Goal: Task Accomplishment & Management: Manage account settings

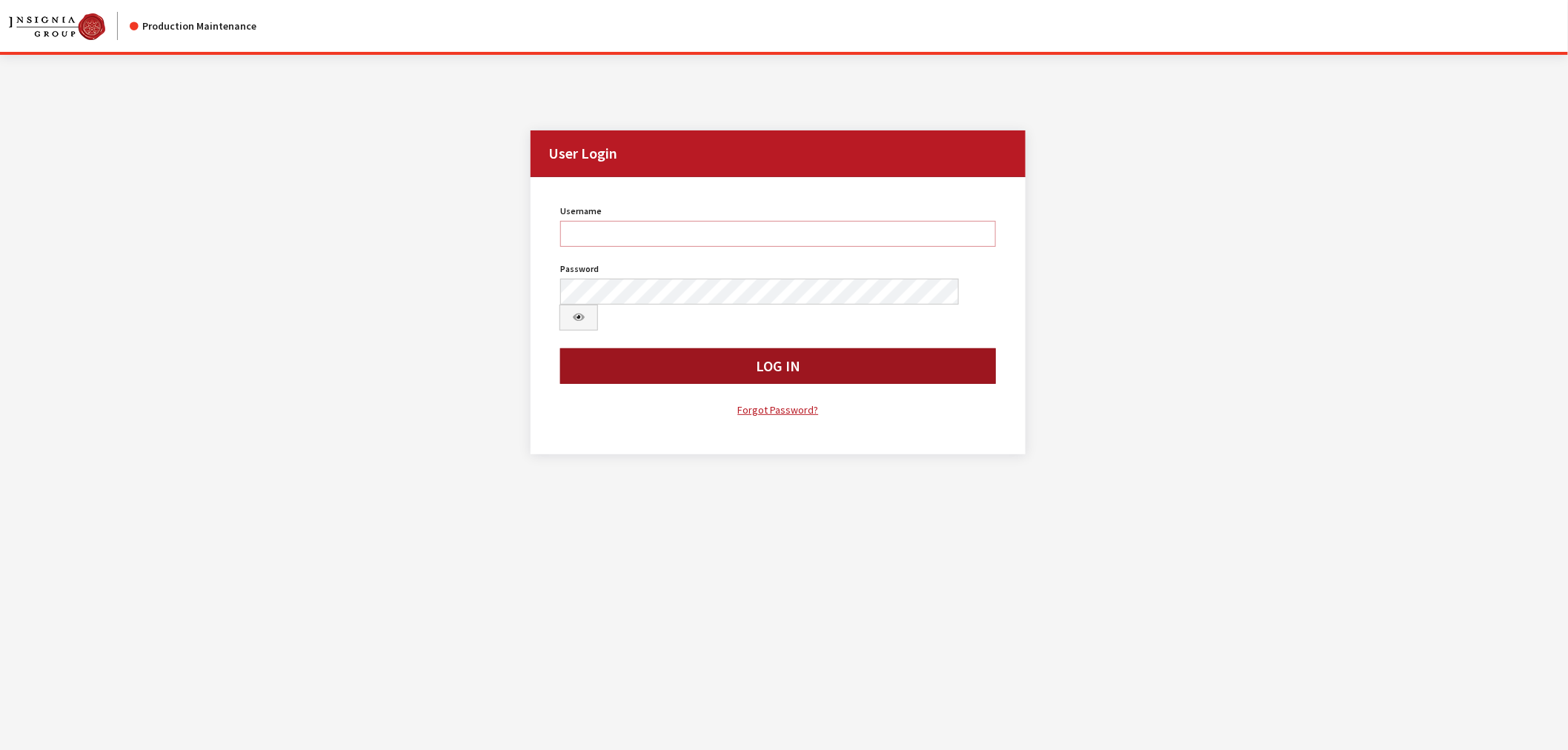
type input "kcallahan"
click at [747, 348] on button "Log In" at bounding box center [777, 366] width 436 height 36
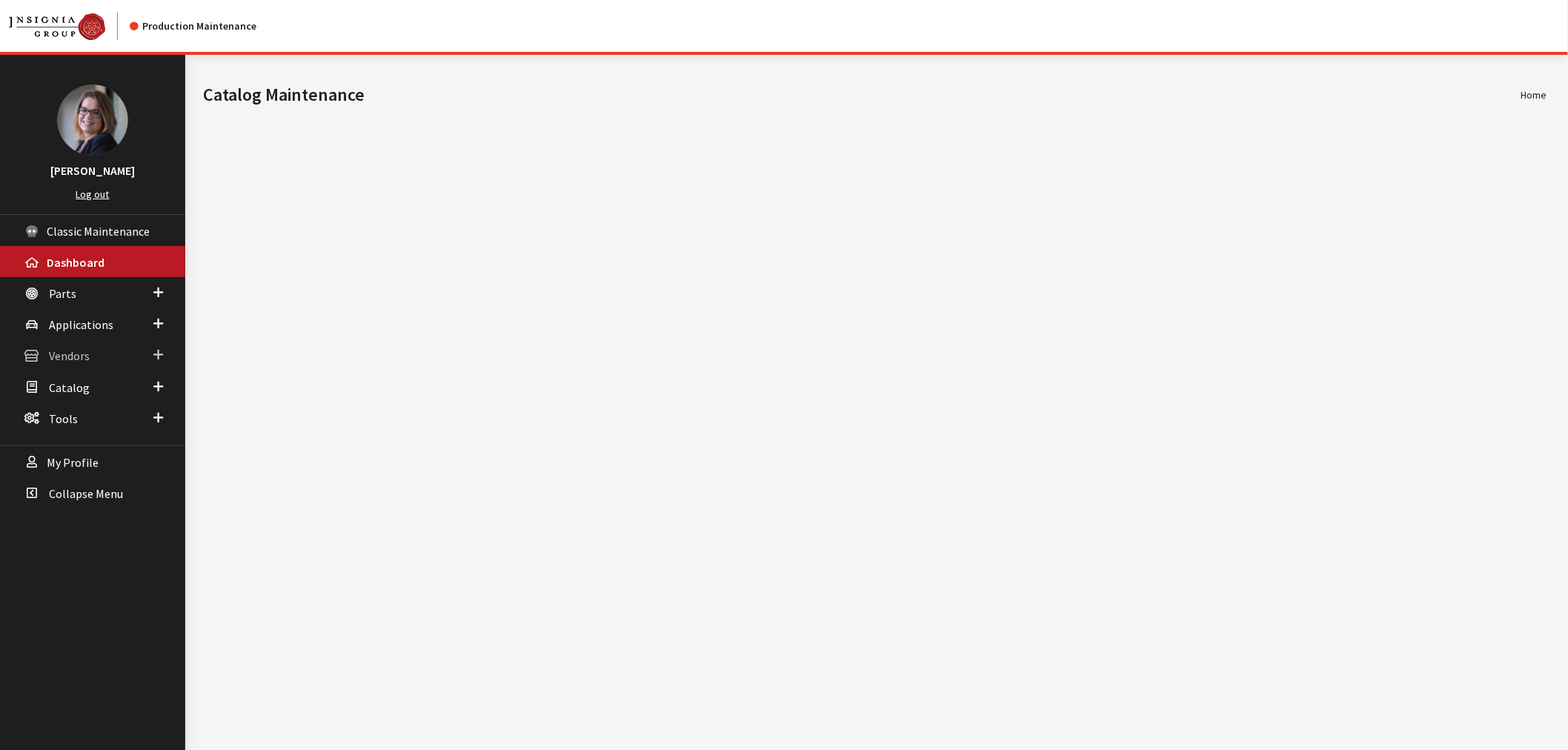
click at [153, 345] on span at bounding box center [158, 355] width 9 height 19
click at [77, 429] on link "Subscribers" at bounding box center [93, 439] width 185 height 27
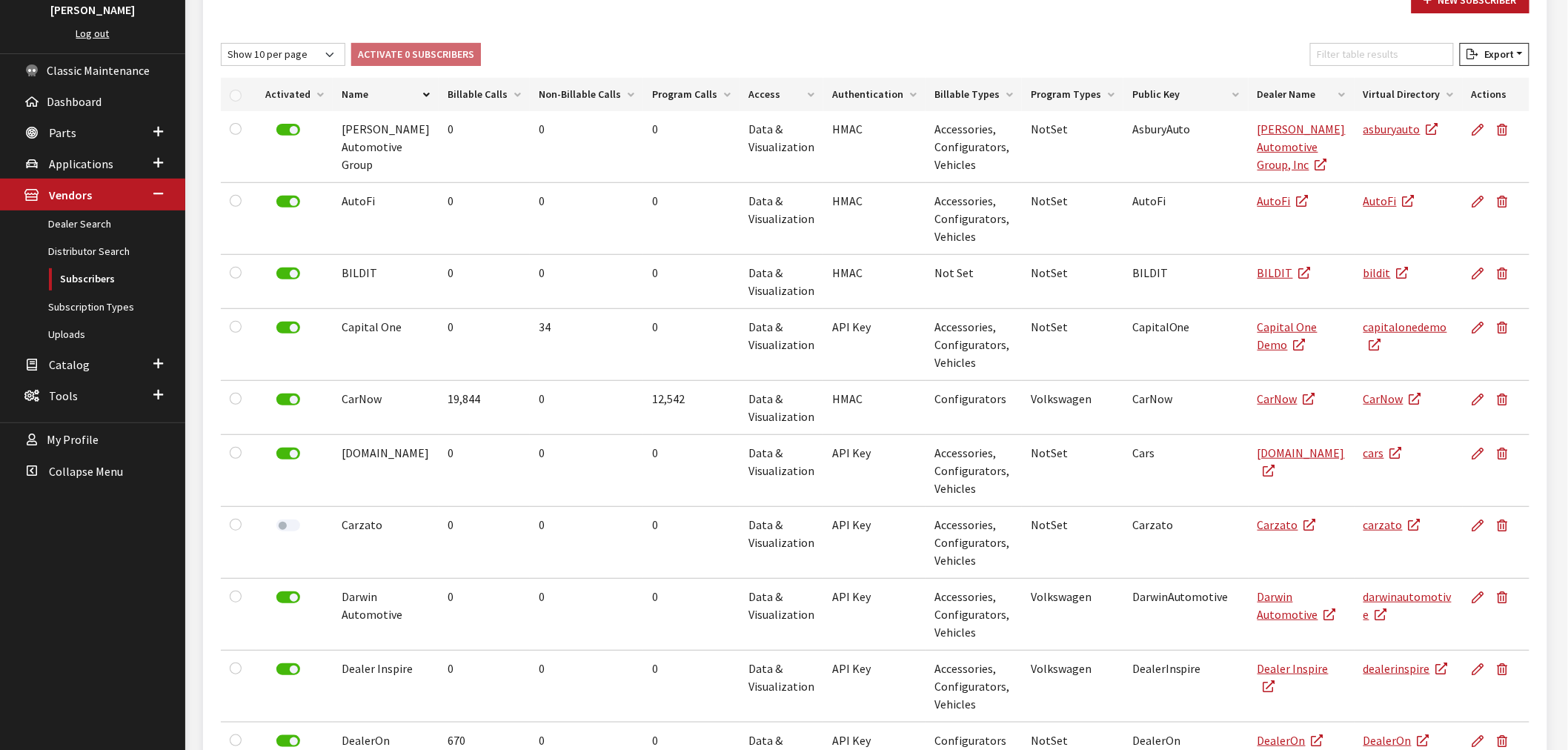
scroll to position [165, 0]
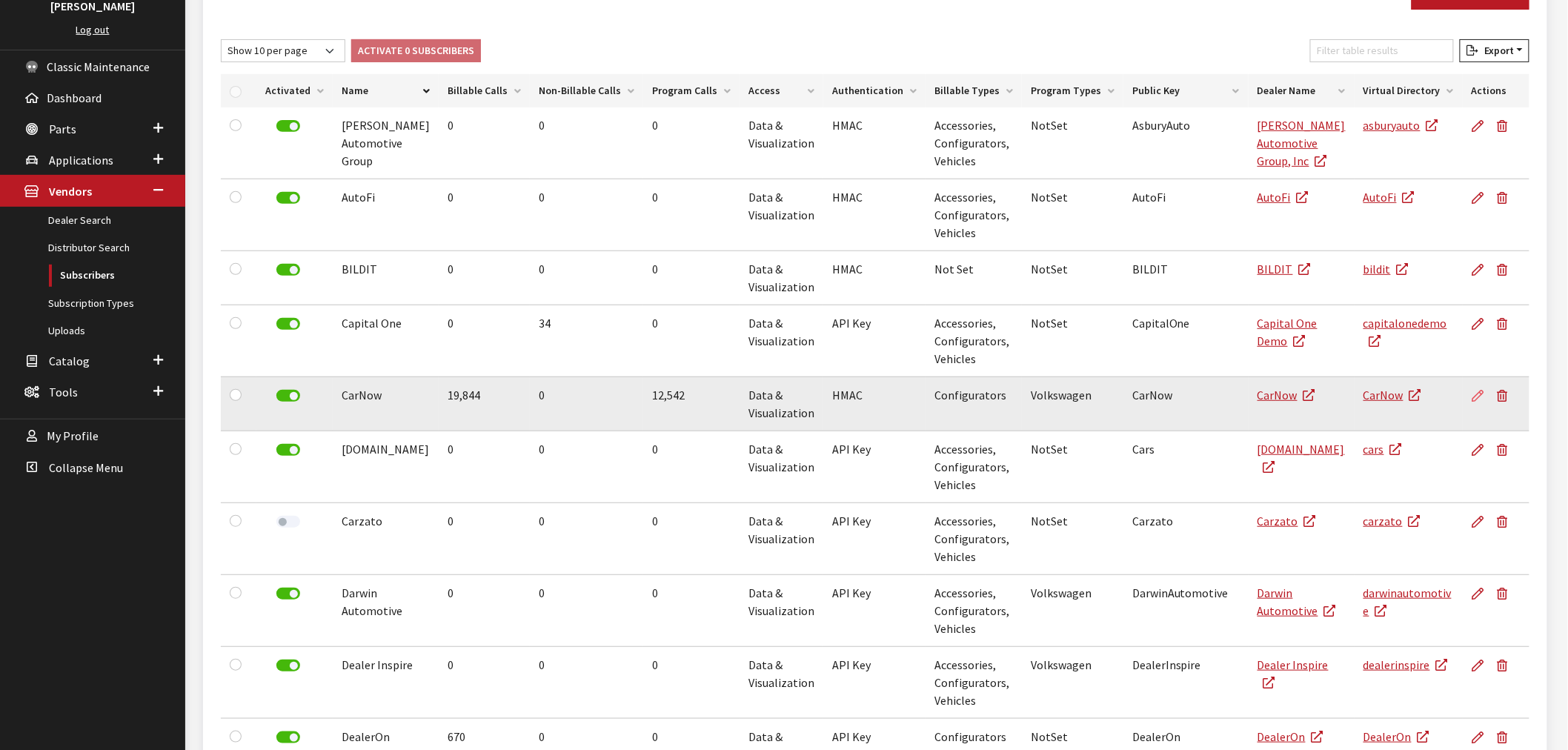
click at [1474, 393] on icon at bounding box center [1478, 396] width 12 height 12
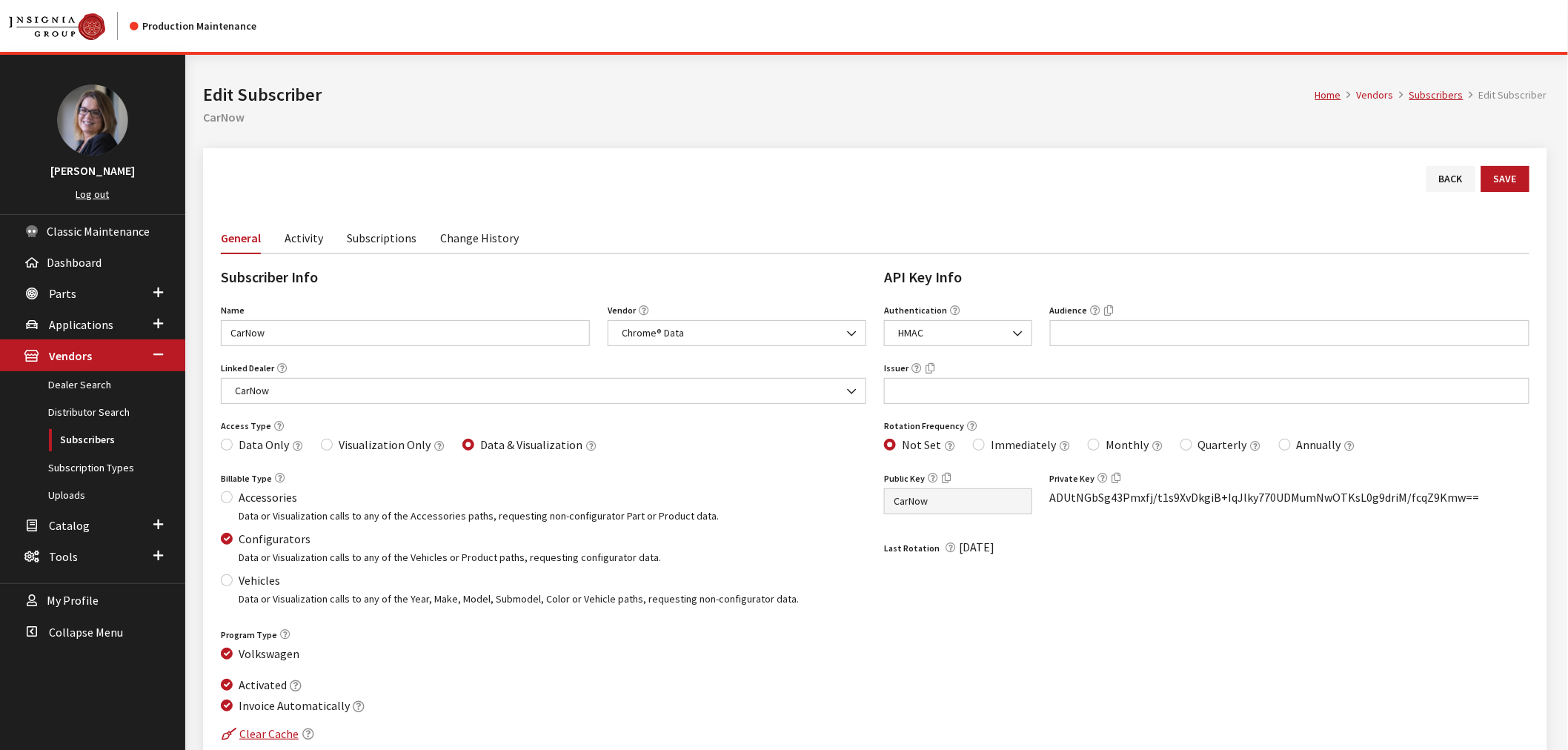
click at [383, 238] on link "Subscriptions" at bounding box center [382, 236] width 70 height 31
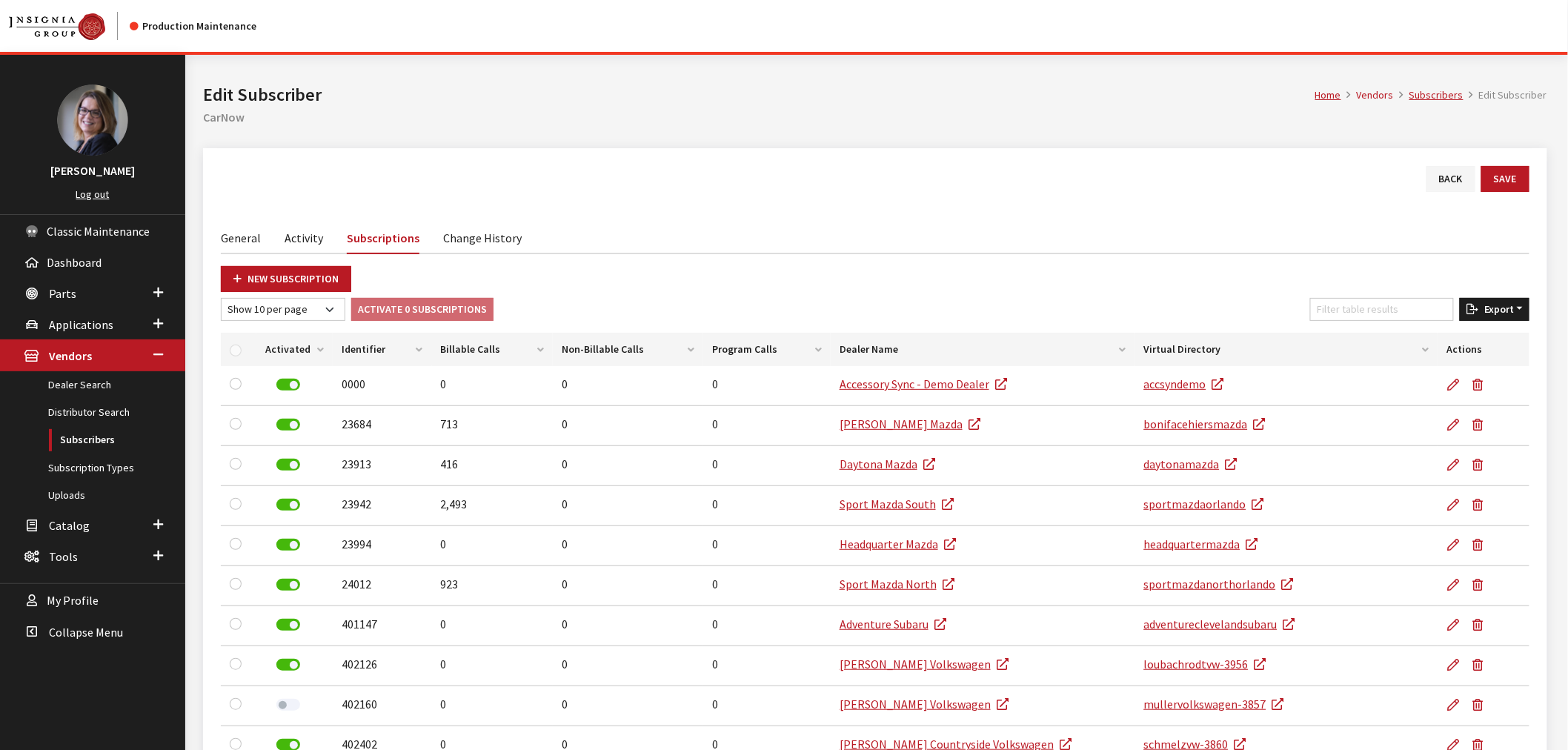
click at [1490, 312] on span "Export" at bounding box center [1496, 309] width 36 height 13
click at [1437, 330] on button "Excel" at bounding box center [1470, 339] width 107 height 22
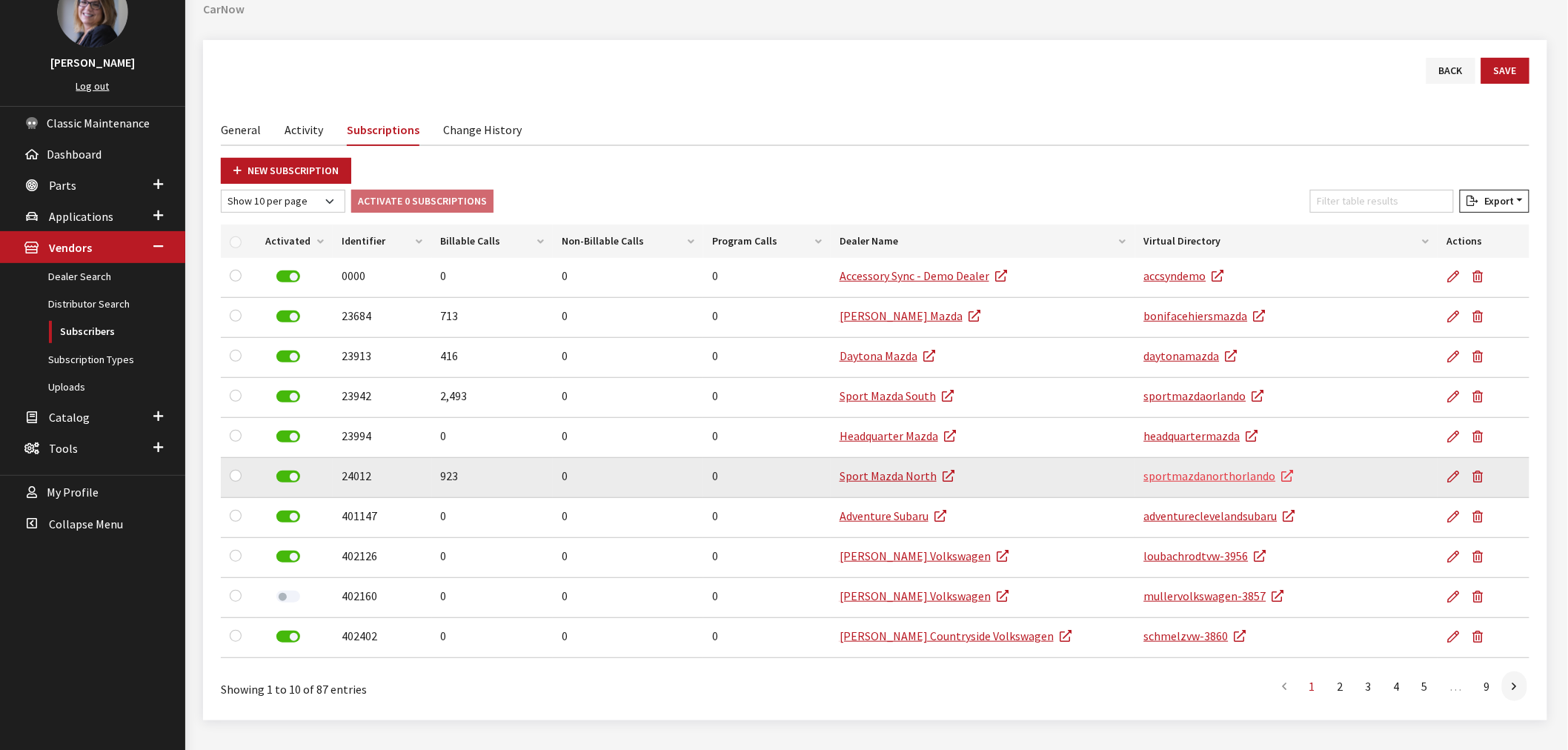
scroll to position [67, 0]
